Goal: Task Accomplishment & Management: Manage account settings

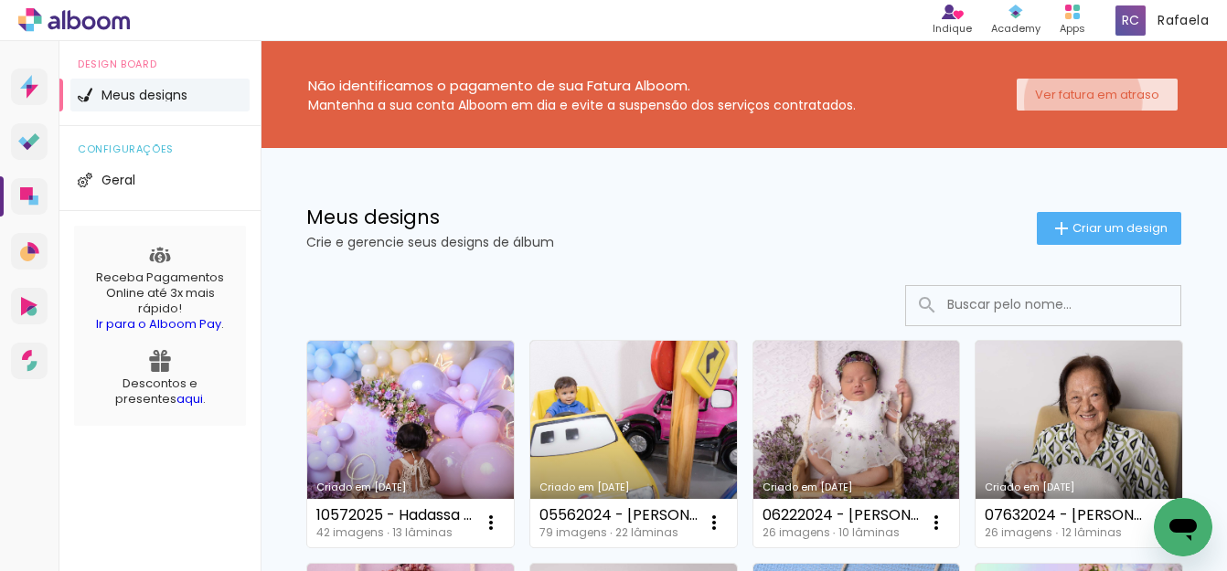
click at [0, 0] on slot "Ver fatura em atraso" at bounding box center [0, 0] width 0 height 0
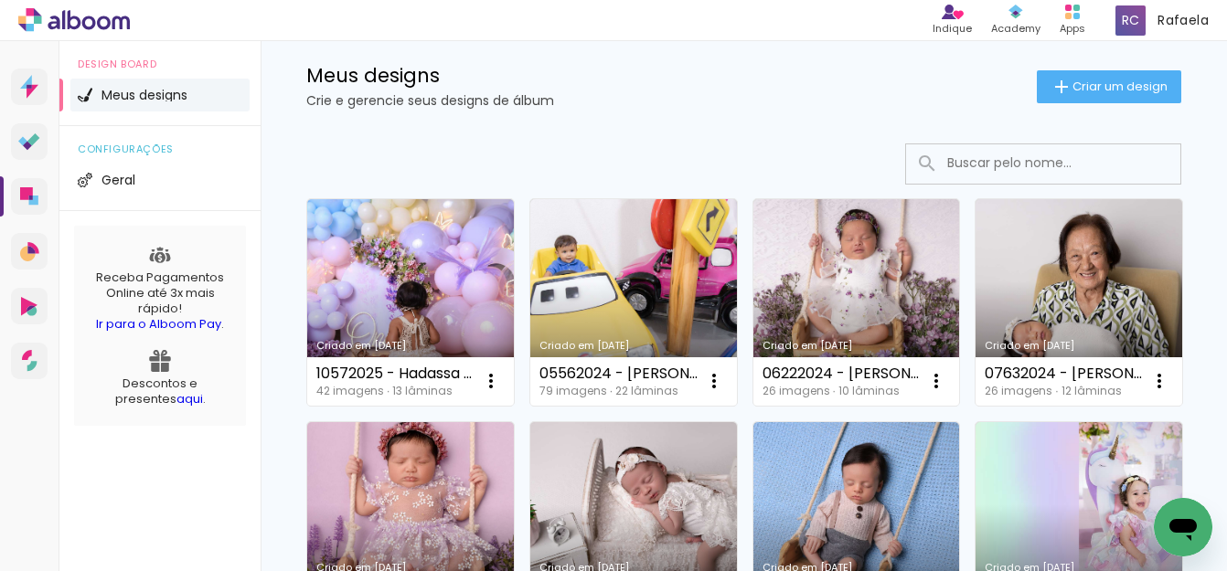
scroll to position [91, 0]
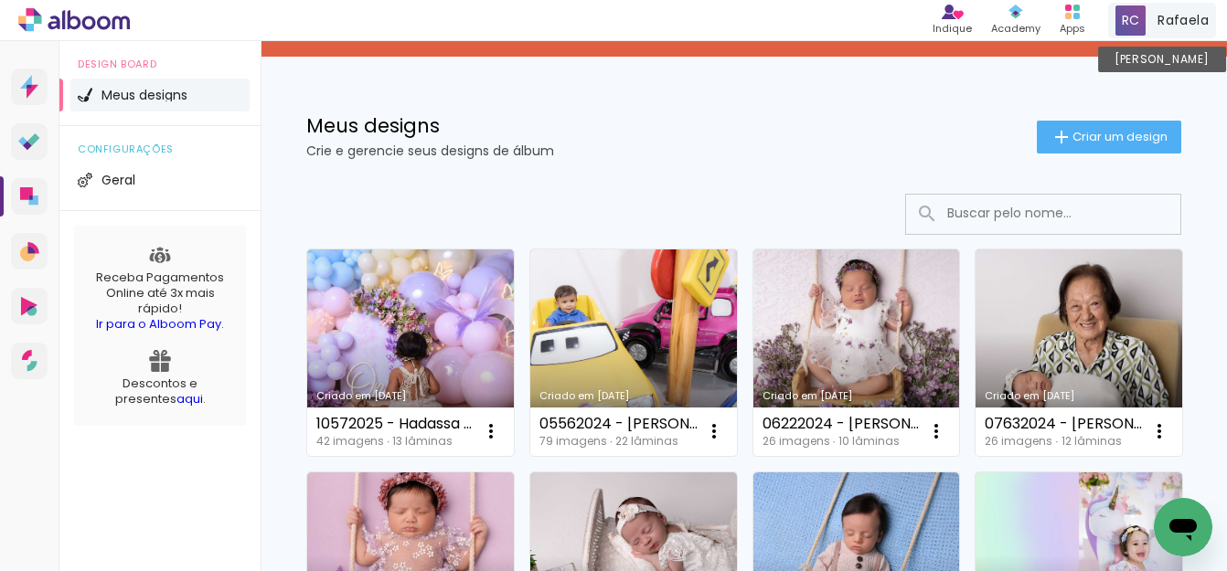
click at [1191, 18] on span "Rafaela" at bounding box center [1182, 20] width 51 height 19
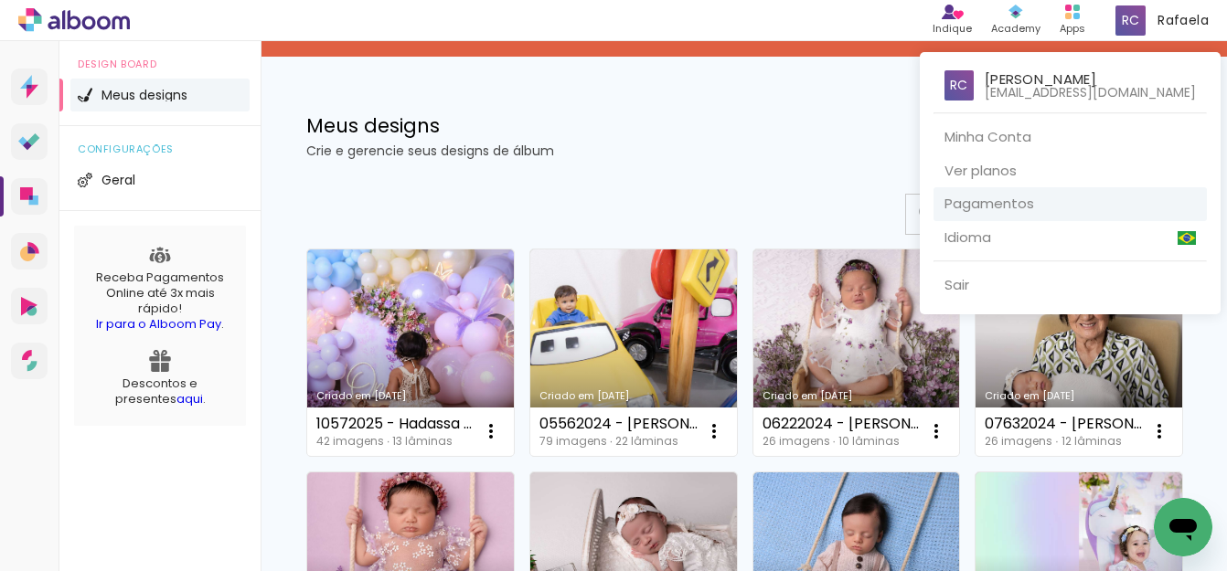
click at [1024, 199] on link "Pagamentos" at bounding box center [1069, 204] width 273 height 34
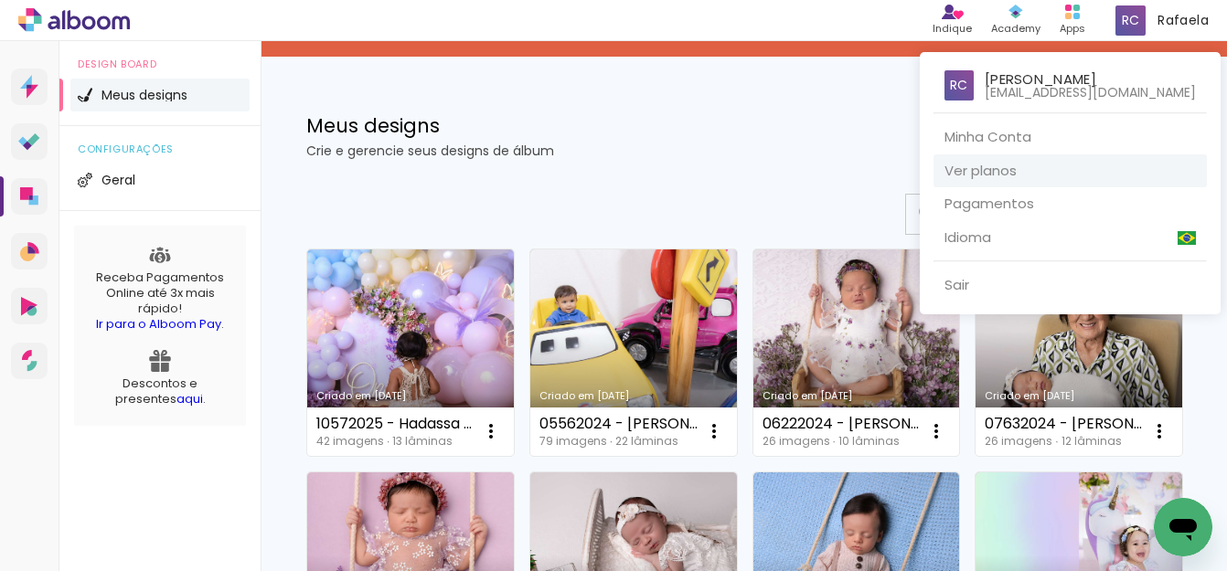
click at [950, 167] on link "Ver planos" at bounding box center [1069, 171] width 273 height 34
